Goal: Task Accomplishment & Management: Manage account settings

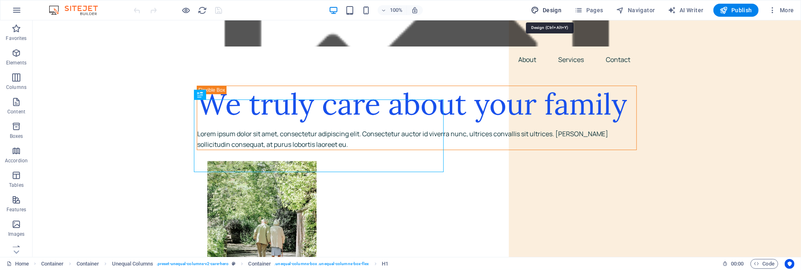
click at [560, 8] on span "Design" at bounding box center [546, 10] width 31 height 8
select select "px"
select select "400"
select select "px"
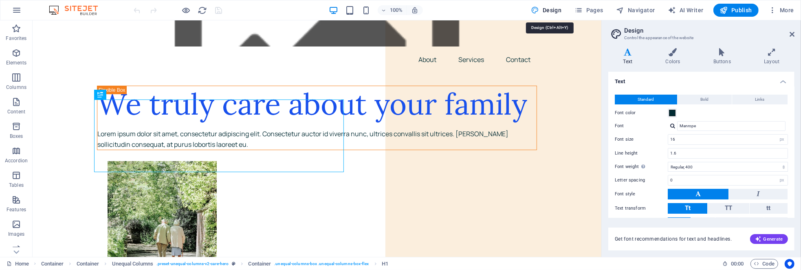
click at [560, 8] on span "Design" at bounding box center [546, 10] width 31 height 8
click at [596, 11] on span "Pages" at bounding box center [588, 10] width 29 height 8
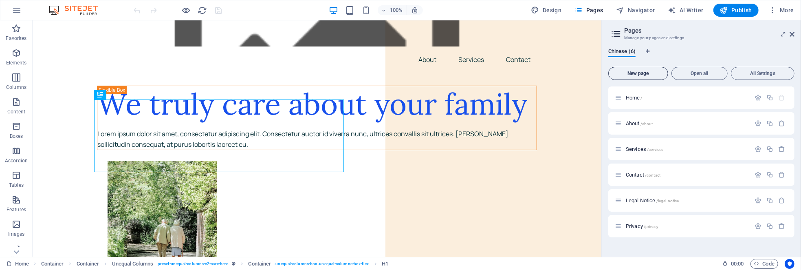
click at [644, 77] on button "New page" at bounding box center [638, 73] width 60 height 13
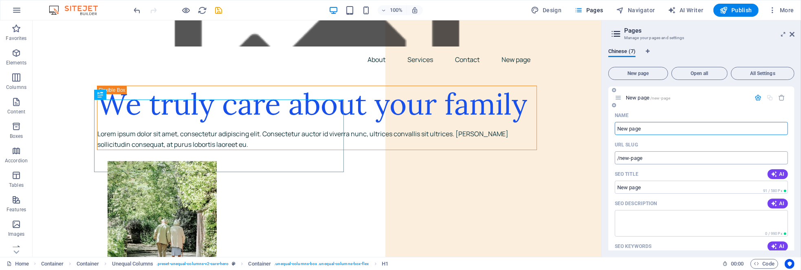
scroll to position [155, 0]
click at [756, 95] on icon "button" at bounding box center [757, 96] width 7 height 7
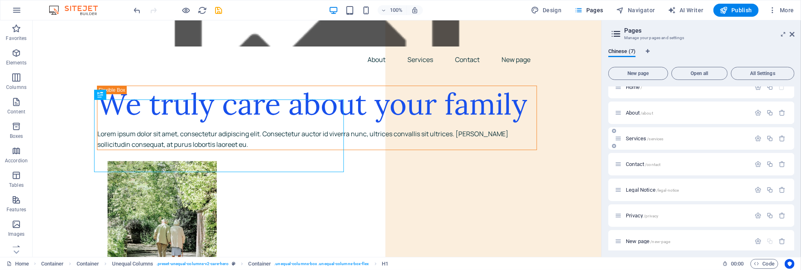
scroll to position [15, 0]
click at [673, 237] on p "New page /new-page" at bounding box center [687, 235] width 122 height 5
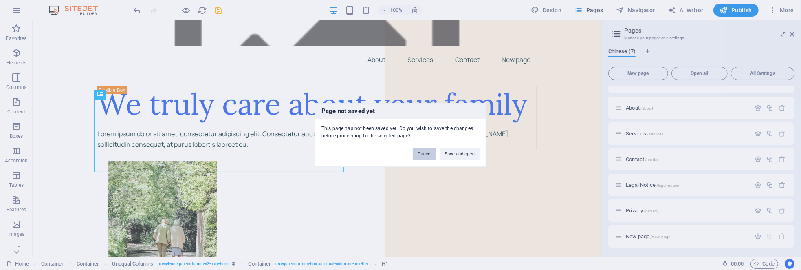
click at [418, 154] on button "Cancel" at bounding box center [425, 154] width 24 height 12
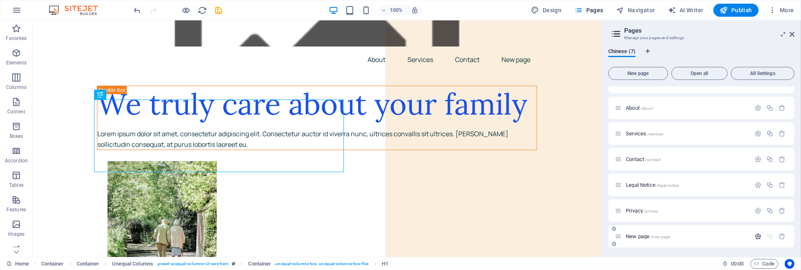
click at [755, 235] on icon "button" at bounding box center [757, 236] width 7 height 7
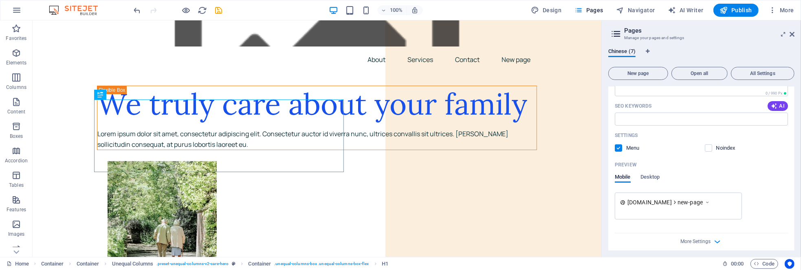
scroll to position [299, 0]
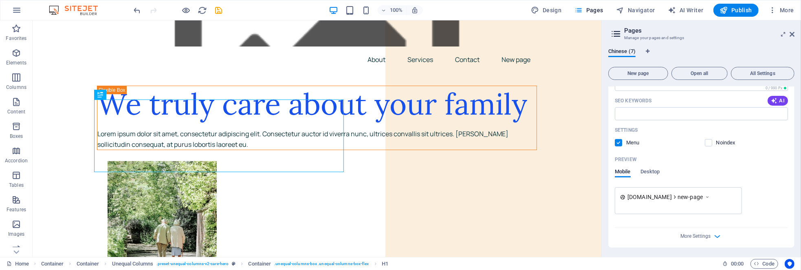
click at [662, 197] on span "[DOMAIN_NAME]" at bounding box center [649, 197] width 44 height 8
click at [713, 236] on icon "button" at bounding box center [717, 235] width 9 height 9
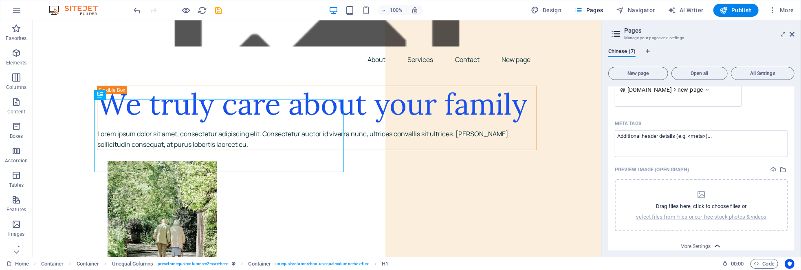
scroll to position [416, 0]
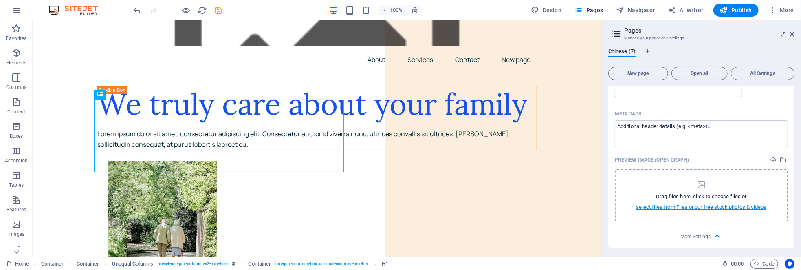
click at [697, 207] on p "select files from Files or our free stock photos & videos" at bounding box center [701, 206] width 130 height 7
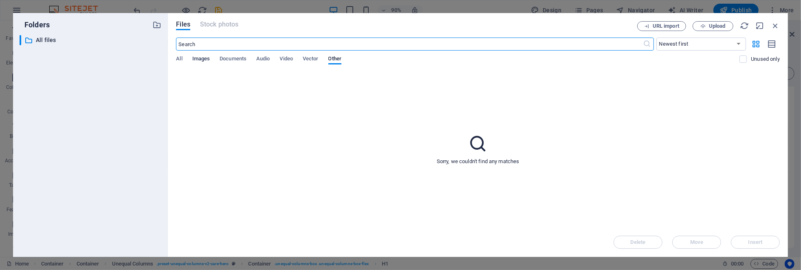
click at [203, 59] on span "Images" at bounding box center [201, 59] width 18 height 11
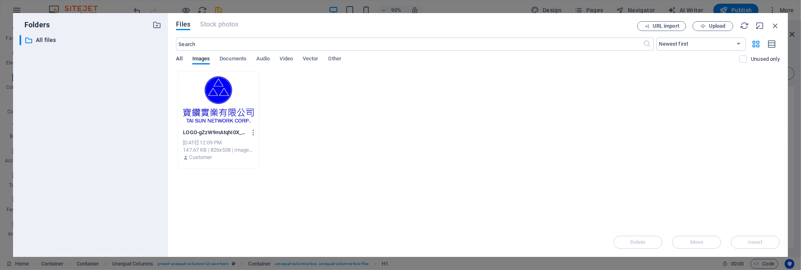
click at [180, 61] on span "All" at bounding box center [179, 59] width 6 height 11
click at [225, 57] on span "Documents" at bounding box center [233, 59] width 27 height 11
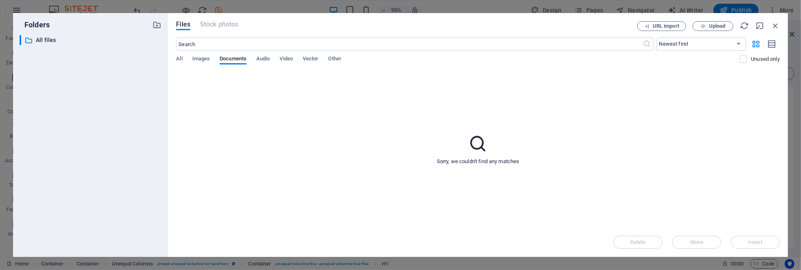
click at [174, 59] on div "Files Stock photos URL import Upload ​ Newest first Oldest first Name (A-Z) Nam…" at bounding box center [478, 135] width 620 height 244
click at [59, 37] on p "All files" at bounding box center [91, 39] width 111 height 9
click at [197, 55] on span "Images" at bounding box center [201, 59] width 18 height 11
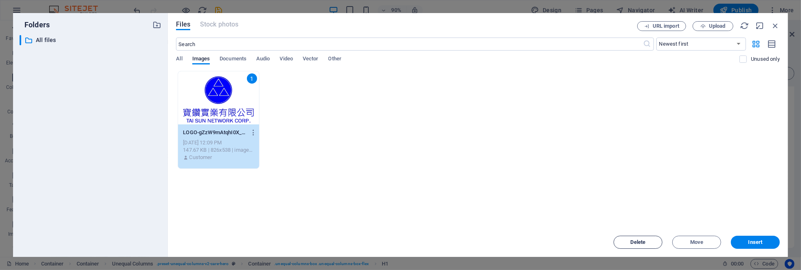
click at [649, 244] on span "Delete" at bounding box center [638, 242] width 42 height 5
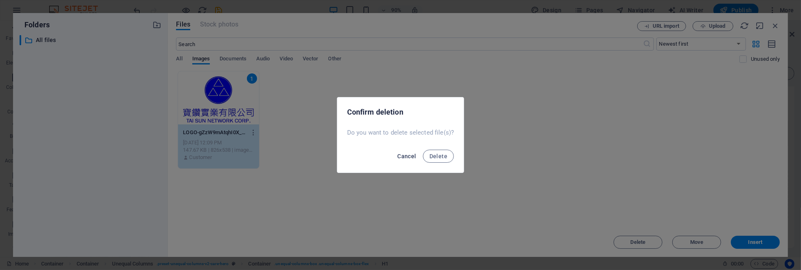
click at [395, 158] on button "Cancel" at bounding box center [406, 155] width 25 height 13
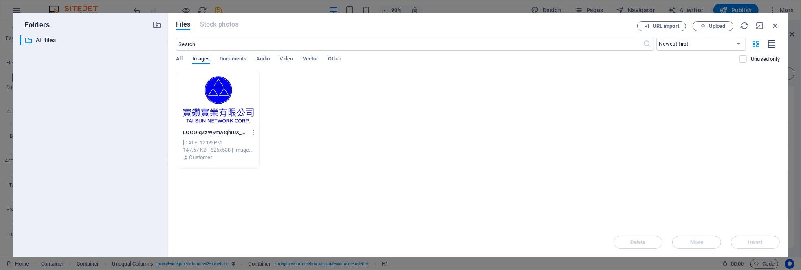
click at [771, 45] on icon "button" at bounding box center [771, 44] width 9 height 9
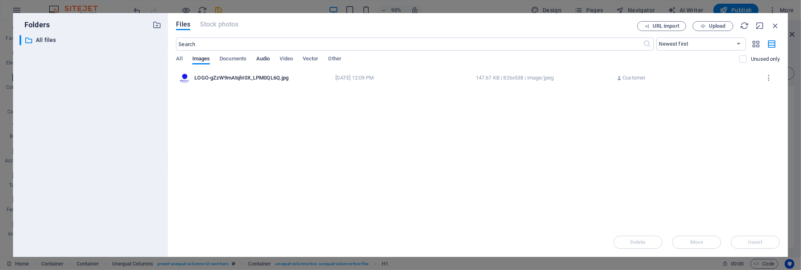
click at [266, 58] on span "Audio" at bounding box center [262, 59] width 13 height 11
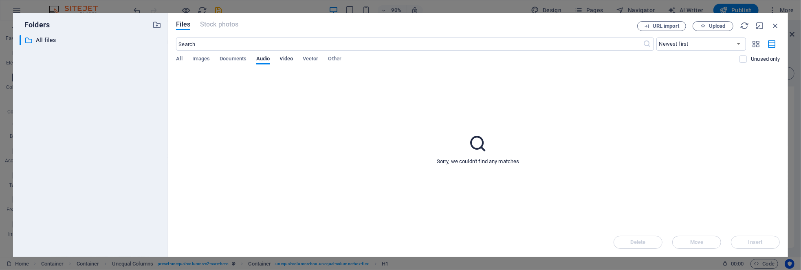
click at [287, 58] on span "Video" at bounding box center [286, 59] width 13 height 11
click at [240, 58] on span "Documents" at bounding box center [233, 59] width 27 height 11
click at [50, 40] on p "All files" at bounding box center [91, 39] width 111 height 9
click at [155, 24] on icon "button" at bounding box center [156, 24] width 9 height 9
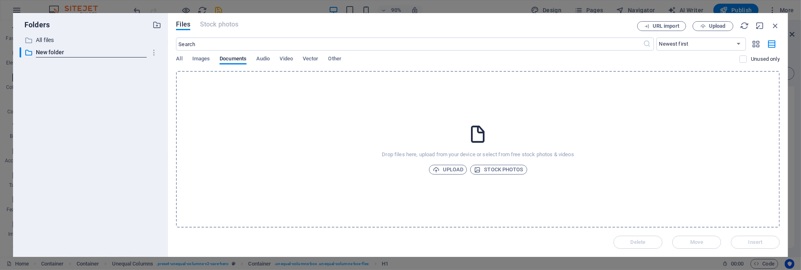
drag, startPoint x: 117, startPoint y: 128, endPoint x: 119, endPoint y: 123, distance: 5.3
click at [117, 127] on div "​ All files All files ​ New folder New folder" at bounding box center [91, 142] width 142 height 215
click at [153, 53] on icon "button" at bounding box center [154, 52] width 9 height 8
click at [159, 112] on h6 "Delete" at bounding box center [160, 113] width 23 height 10
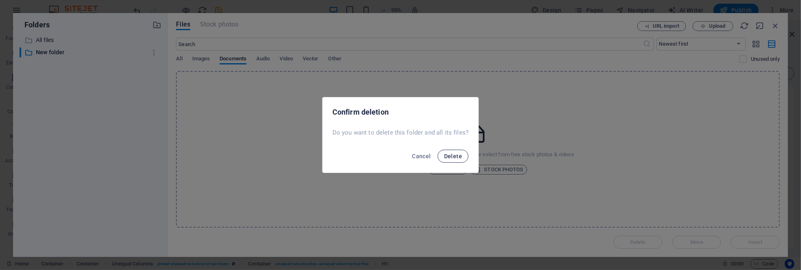
click at [459, 155] on span "Delete" at bounding box center [453, 156] width 18 height 7
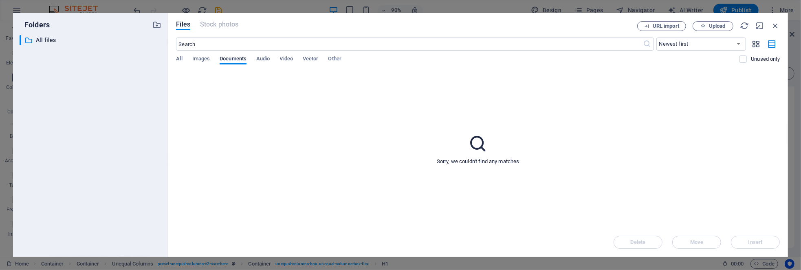
click at [756, 44] on icon "button" at bounding box center [756, 44] width 9 height 9
click at [776, 31] on div "URL import Upload" at bounding box center [708, 26] width 143 height 10
click at [776, 27] on icon "button" at bounding box center [775, 25] width 9 height 9
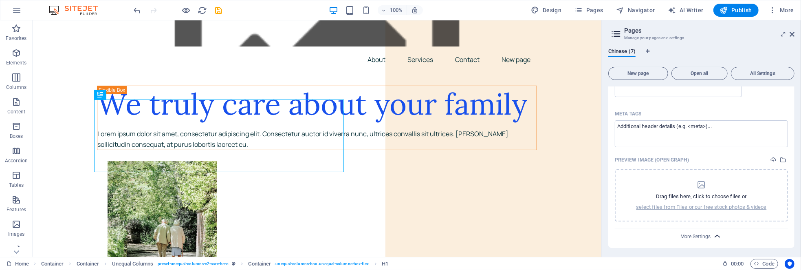
click at [716, 237] on icon "button" at bounding box center [717, 235] width 9 height 9
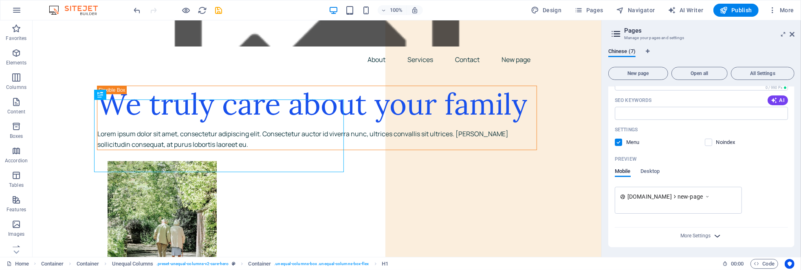
scroll to position [299, 0]
click at [620, 142] on label at bounding box center [618, 142] width 7 height 7
click at [0, 0] on input "checkbox" at bounding box center [0, 0] width 0 height 0
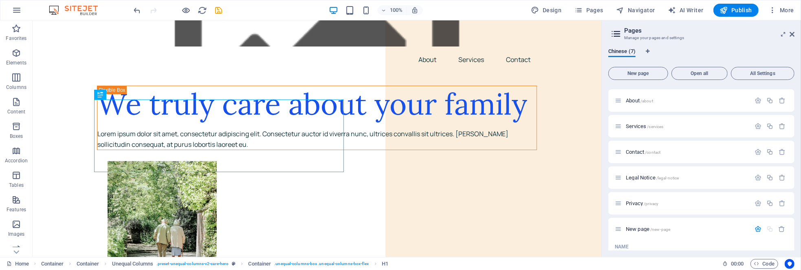
scroll to position [0, 0]
click at [700, 73] on span "Open all" at bounding box center [699, 73] width 49 height 5
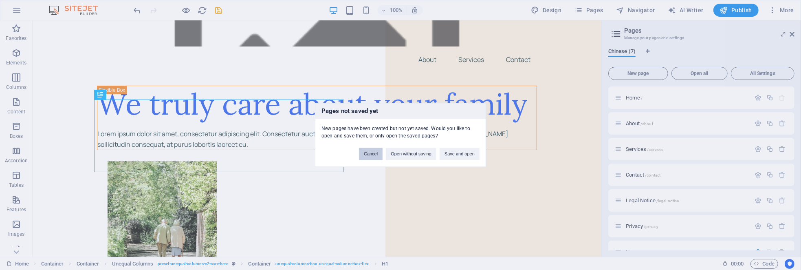
drag, startPoint x: 371, startPoint y: 156, endPoint x: 547, endPoint y: 107, distance: 182.1
click at [371, 156] on button "Cancel" at bounding box center [371, 154] width 24 height 12
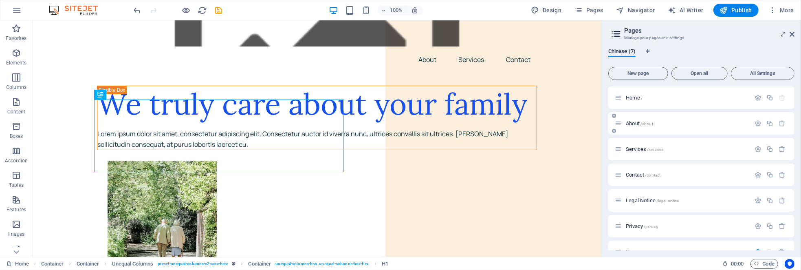
drag, startPoint x: 675, startPoint y: 95, endPoint x: 639, endPoint y: 126, distance: 47.1
click at [639, 126] on div "About /about" at bounding box center [683, 123] width 136 height 9
click at [781, 124] on icon "button" at bounding box center [781, 123] width 7 height 7
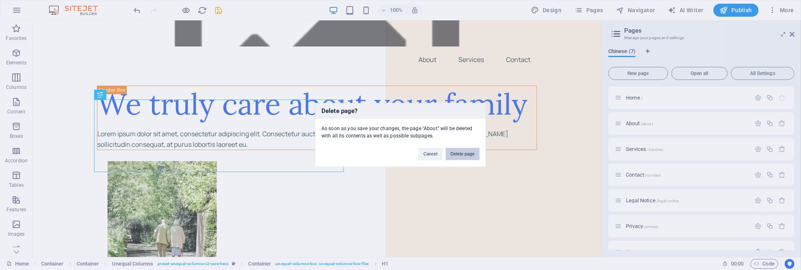
click at [469, 154] on button "Delete page" at bounding box center [463, 154] width 34 height 12
